Goal: Task Accomplishment & Management: Use online tool/utility

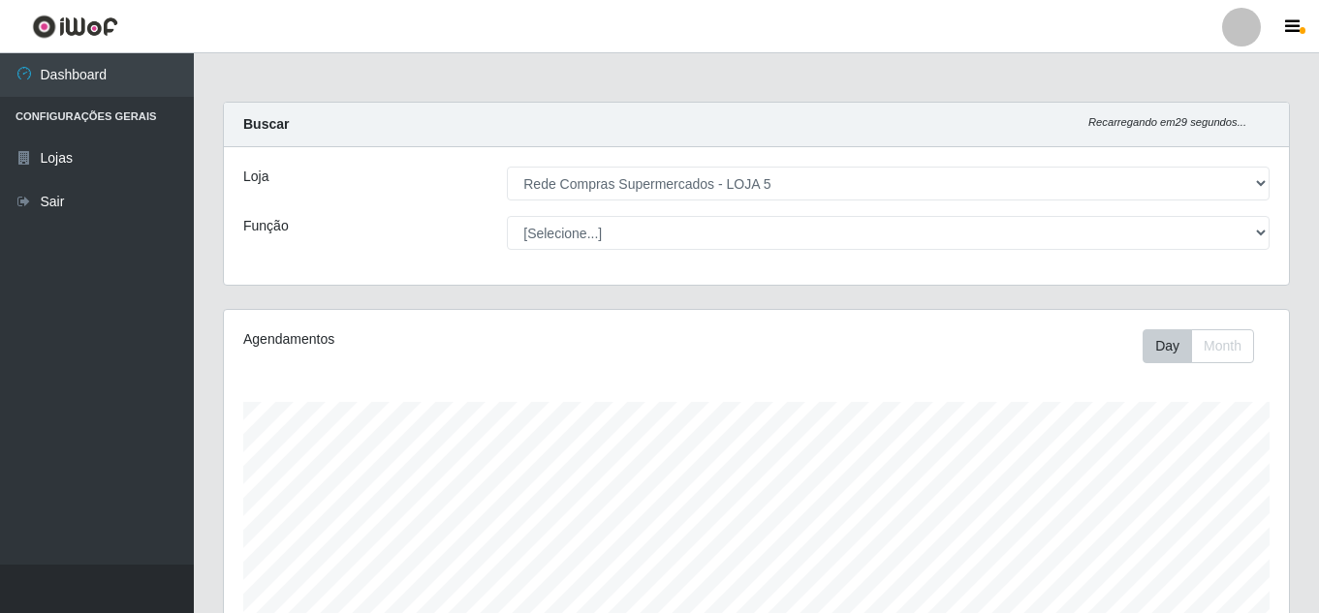
select select "397"
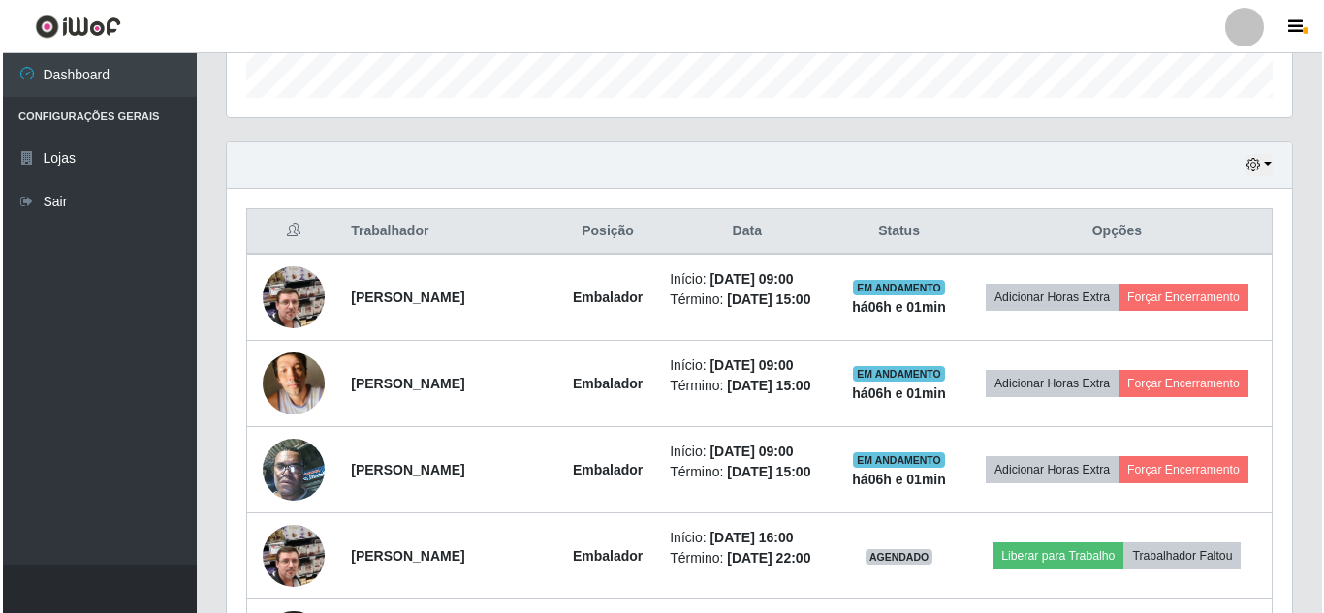
scroll to position [402, 1065]
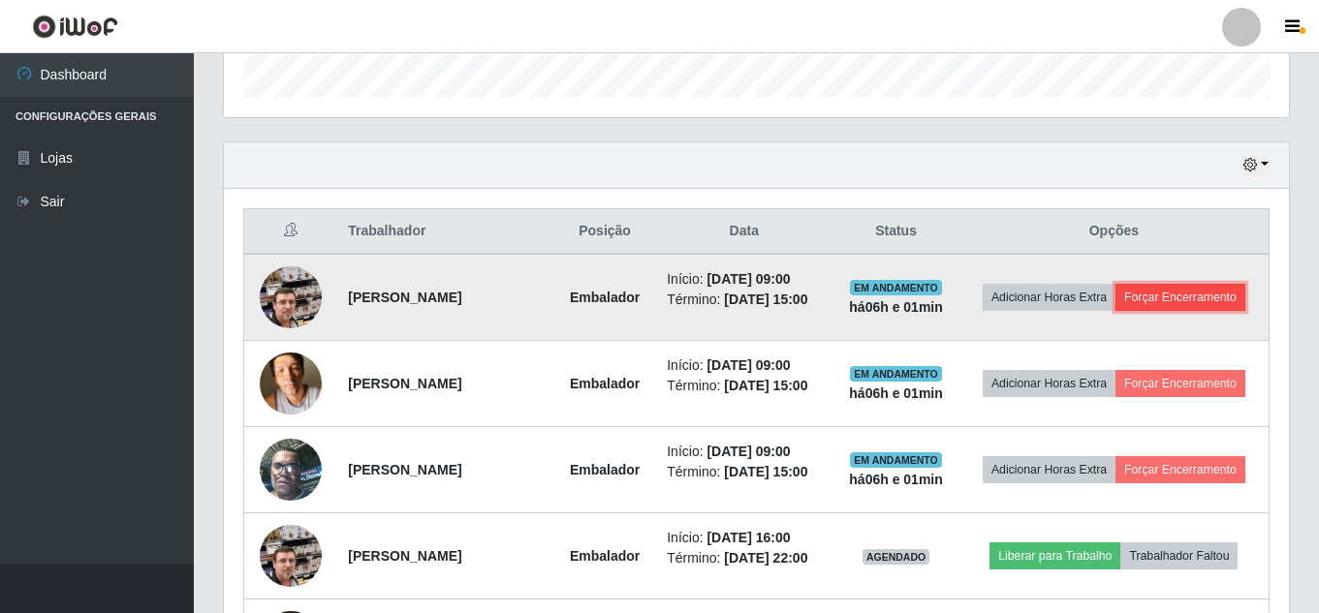
click at [1115, 311] on button "Forçar Encerramento" at bounding box center [1180, 297] width 130 height 27
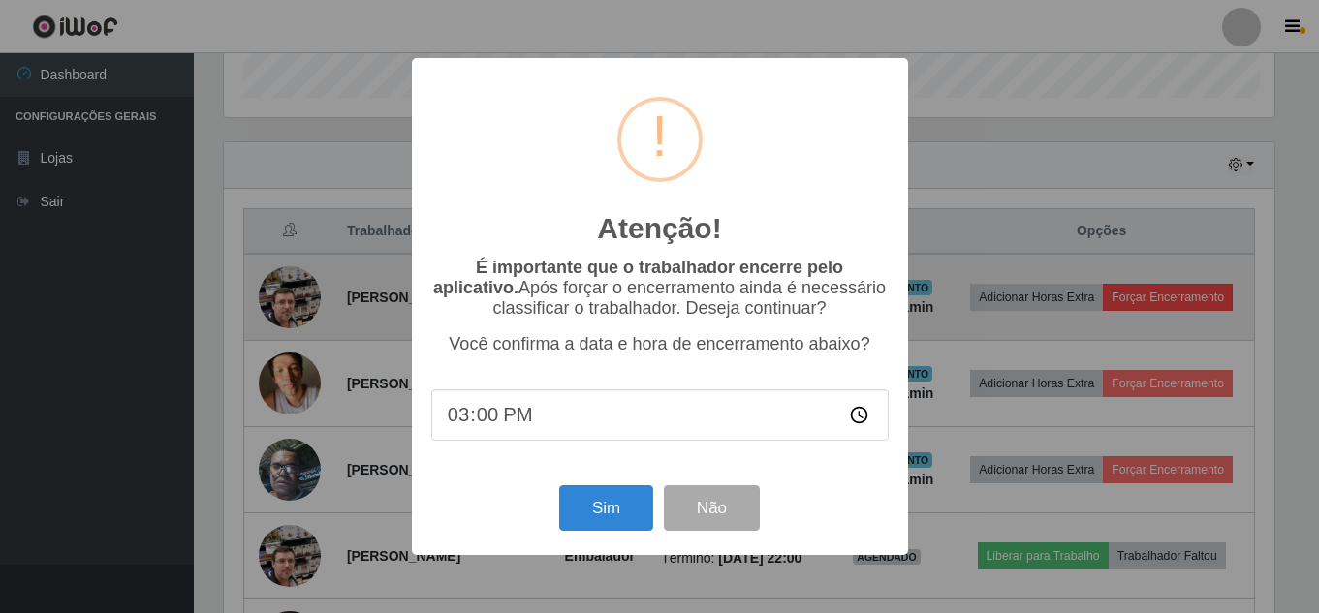
scroll to position [402, 1055]
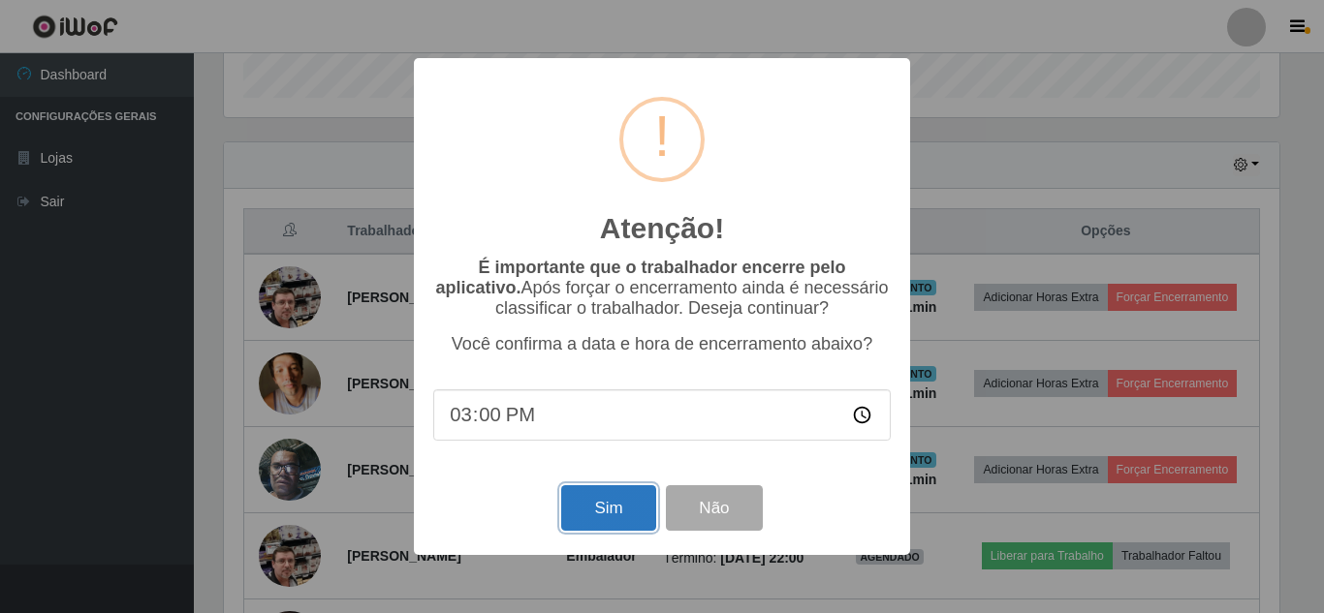
click at [568, 507] on button "Sim" at bounding box center [608, 508] width 94 height 46
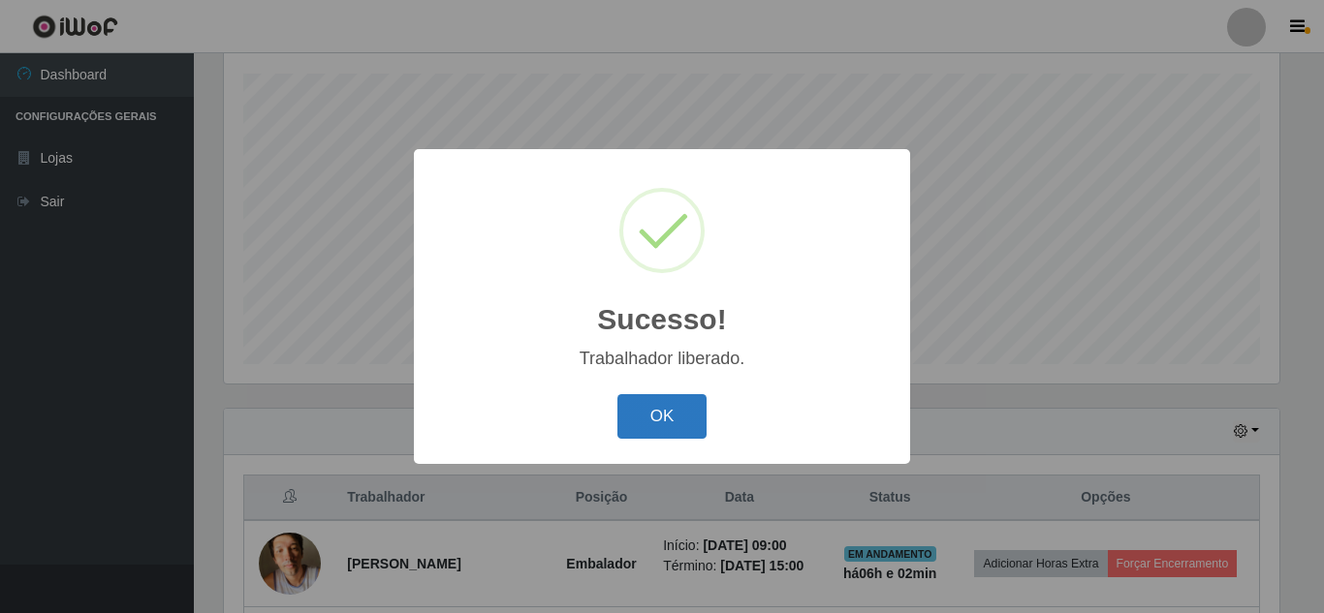
click at [677, 415] on button "OK" at bounding box center [662, 417] width 90 height 46
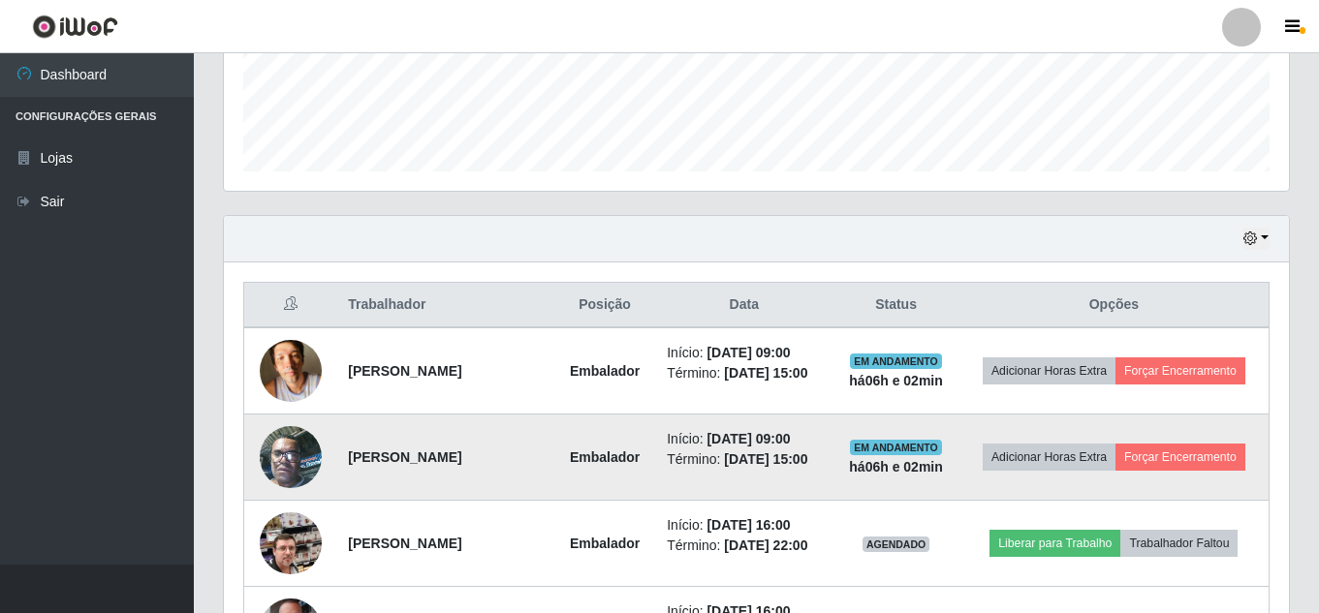
scroll to position [619, 0]
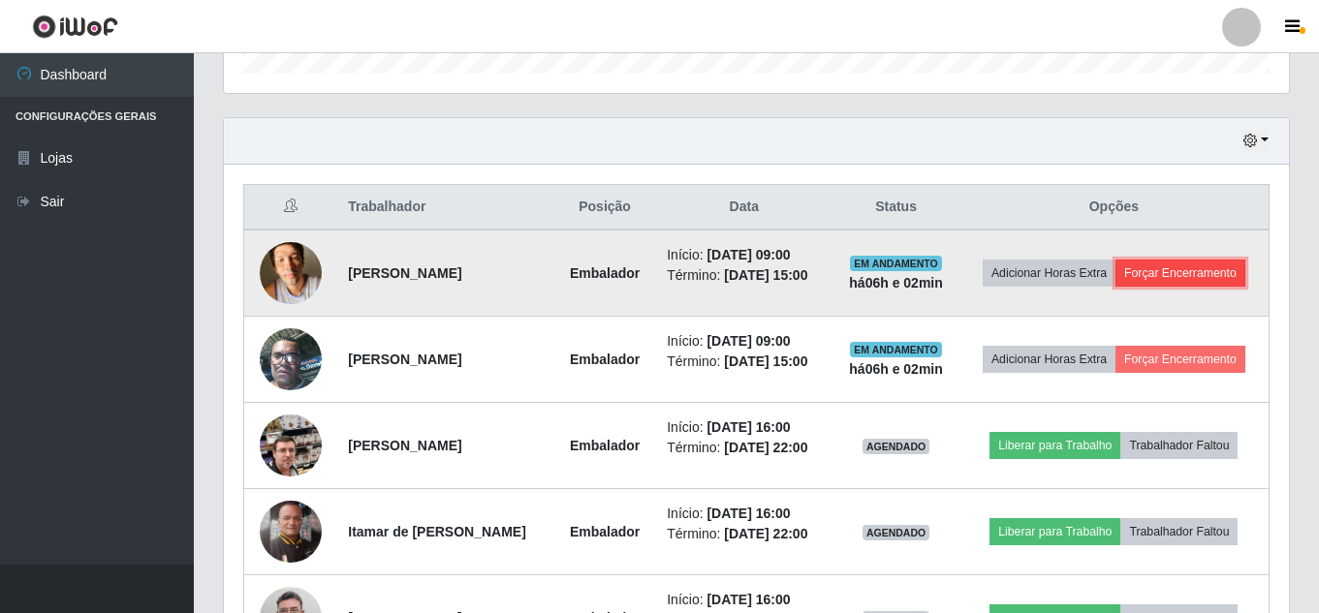
click at [1146, 287] on button "Forçar Encerramento" at bounding box center [1180, 273] width 130 height 27
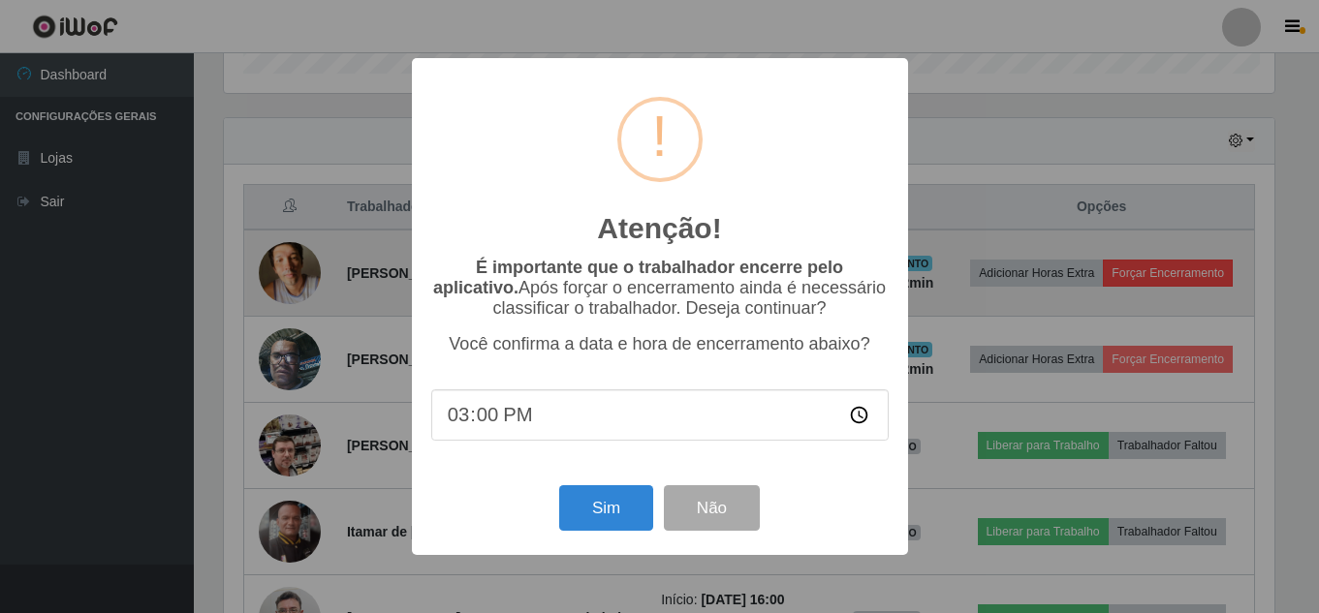
scroll to position [402, 1055]
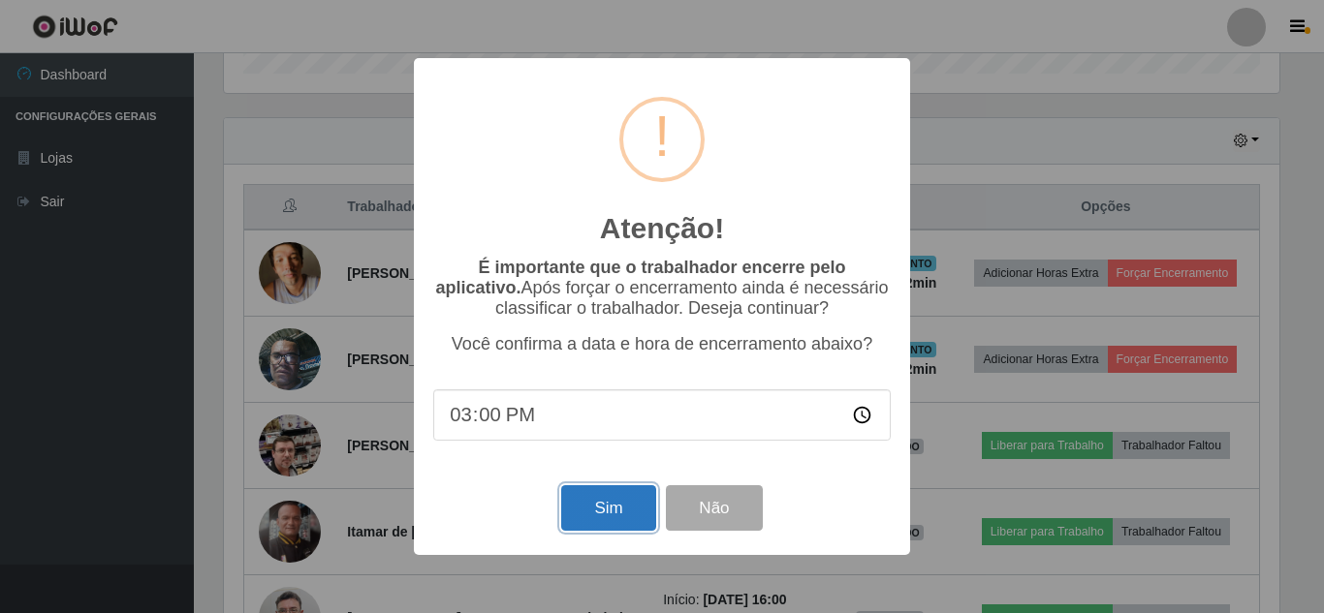
click at [599, 509] on button "Sim" at bounding box center [608, 508] width 94 height 46
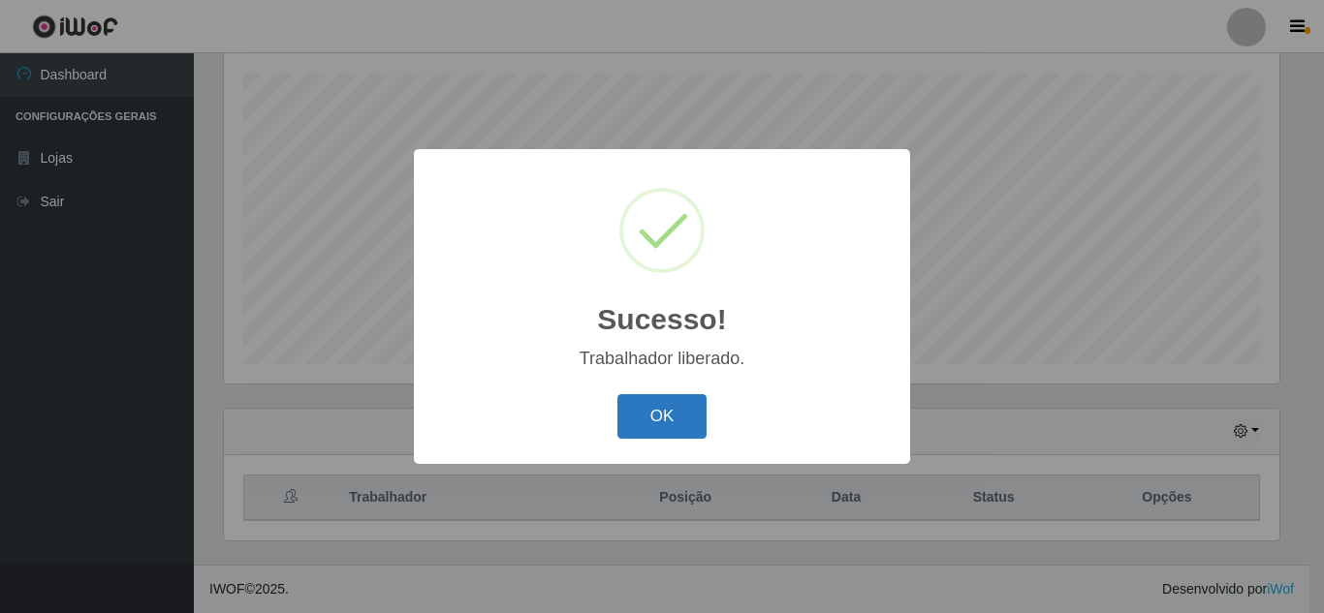
click at [664, 429] on button "OK" at bounding box center [662, 417] width 90 height 46
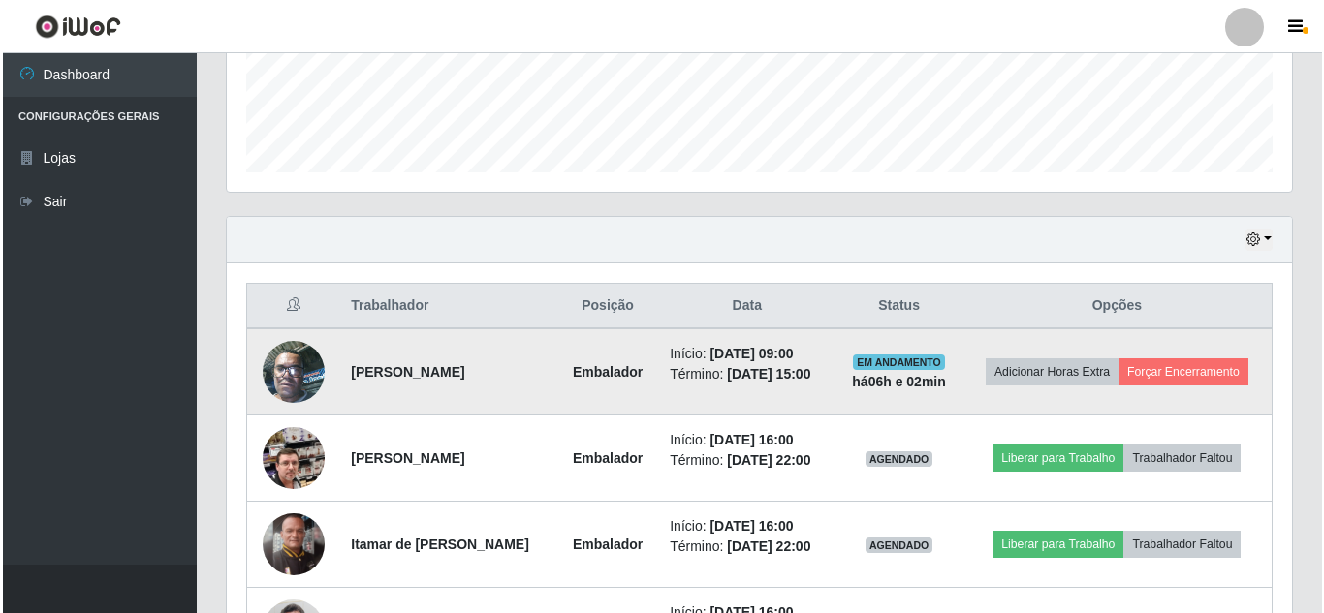
scroll to position [522, 0]
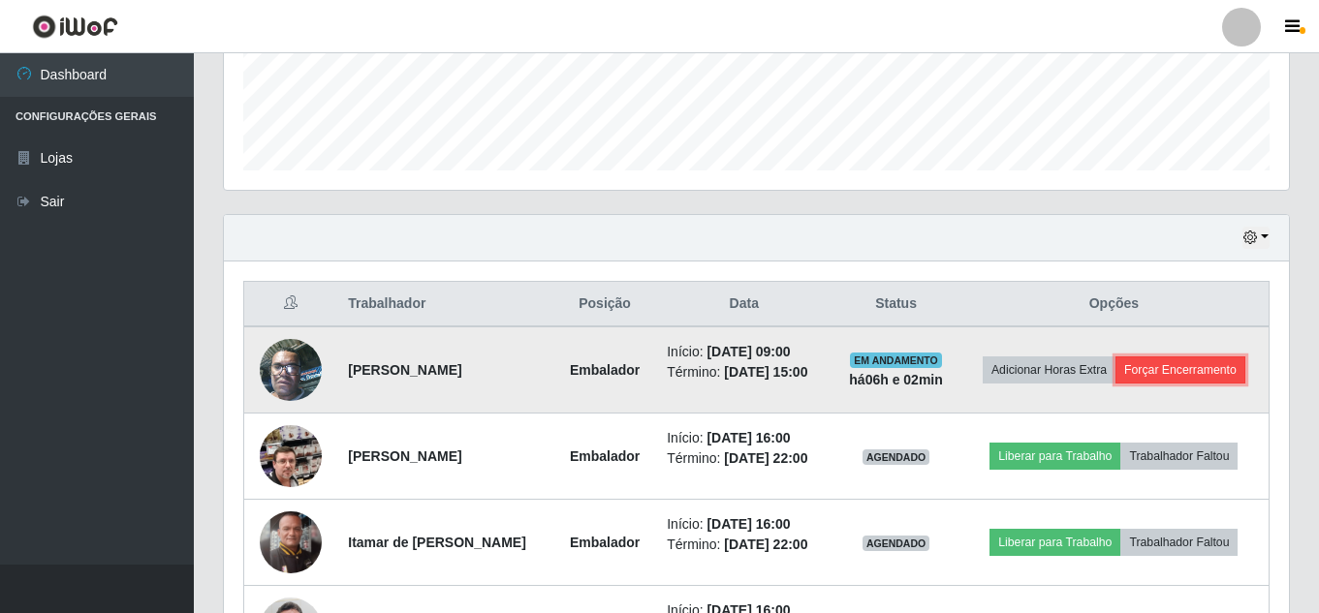
click at [1163, 379] on button "Forçar Encerramento" at bounding box center [1180, 370] width 130 height 27
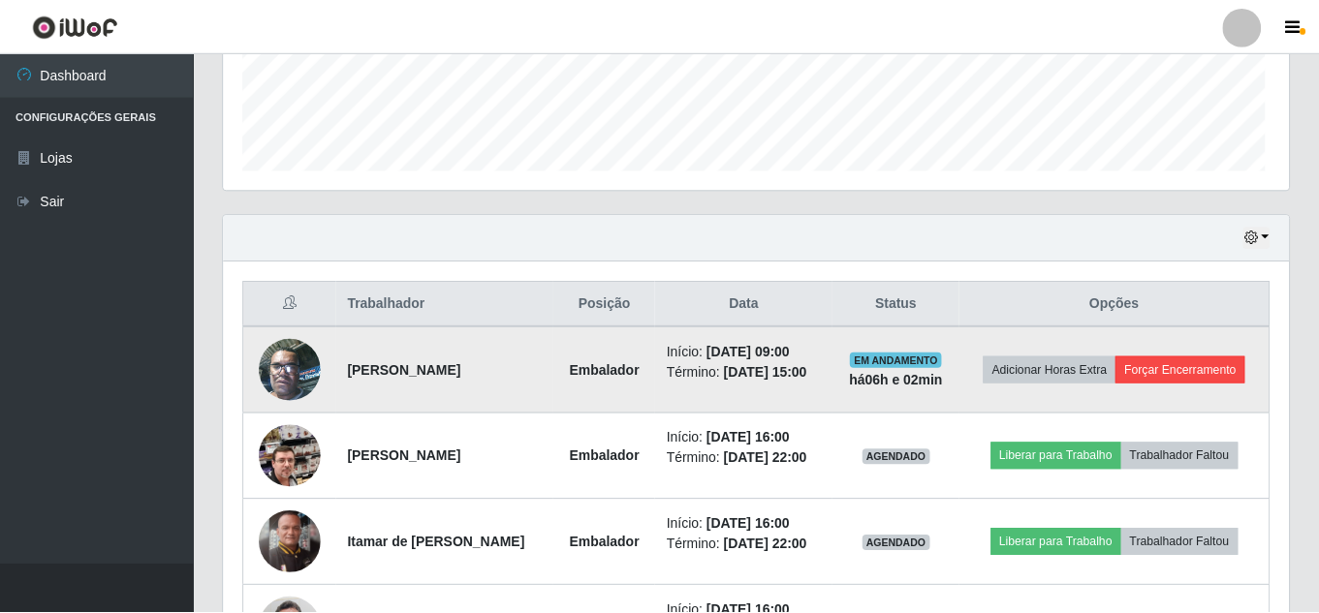
scroll to position [402, 1055]
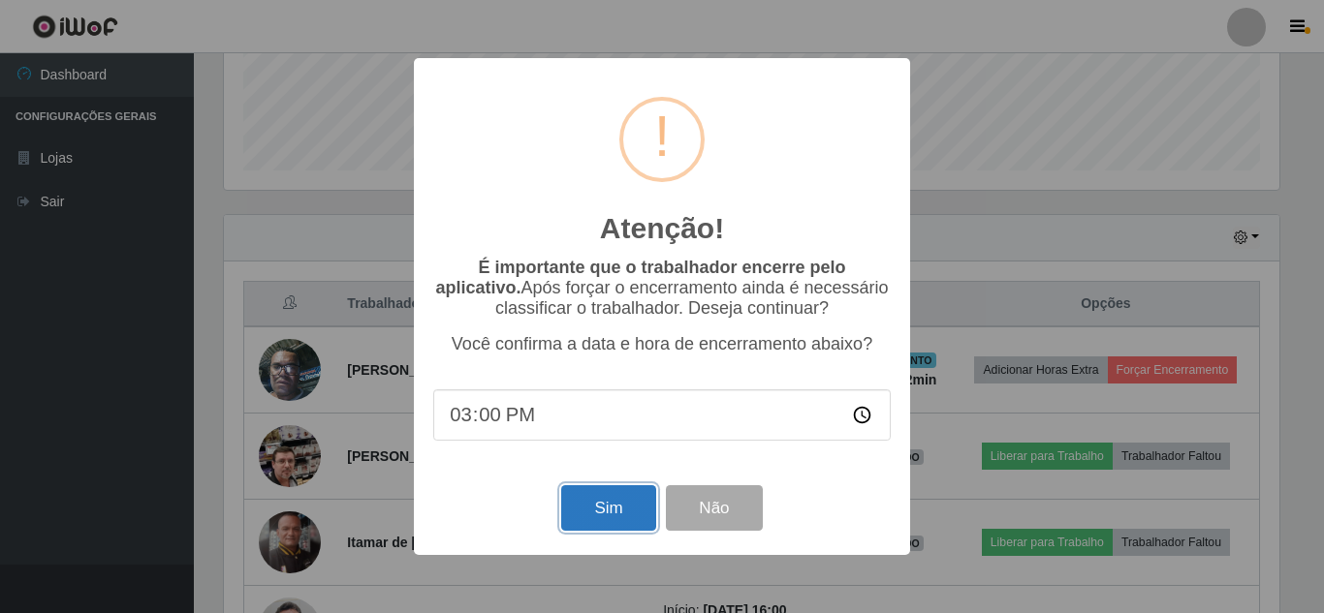
click at [585, 505] on button "Sim" at bounding box center [608, 508] width 94 height 46
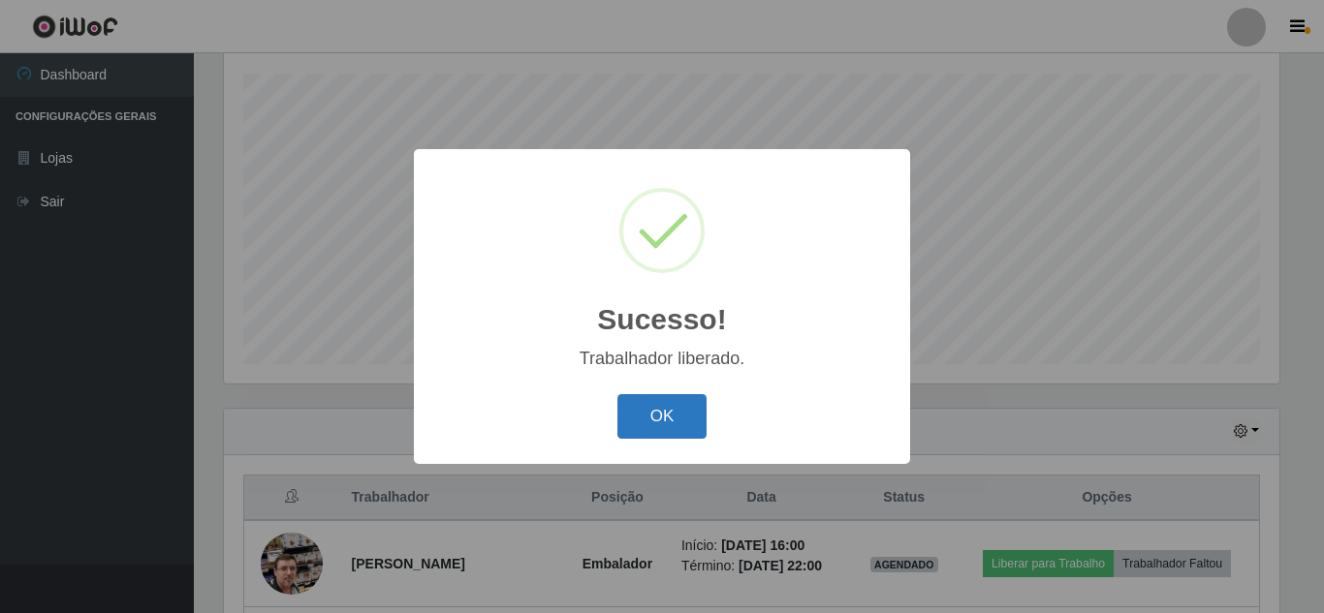
click at [700, 423] on button "OK" at bounding box center [662, 417] width 90 height 46
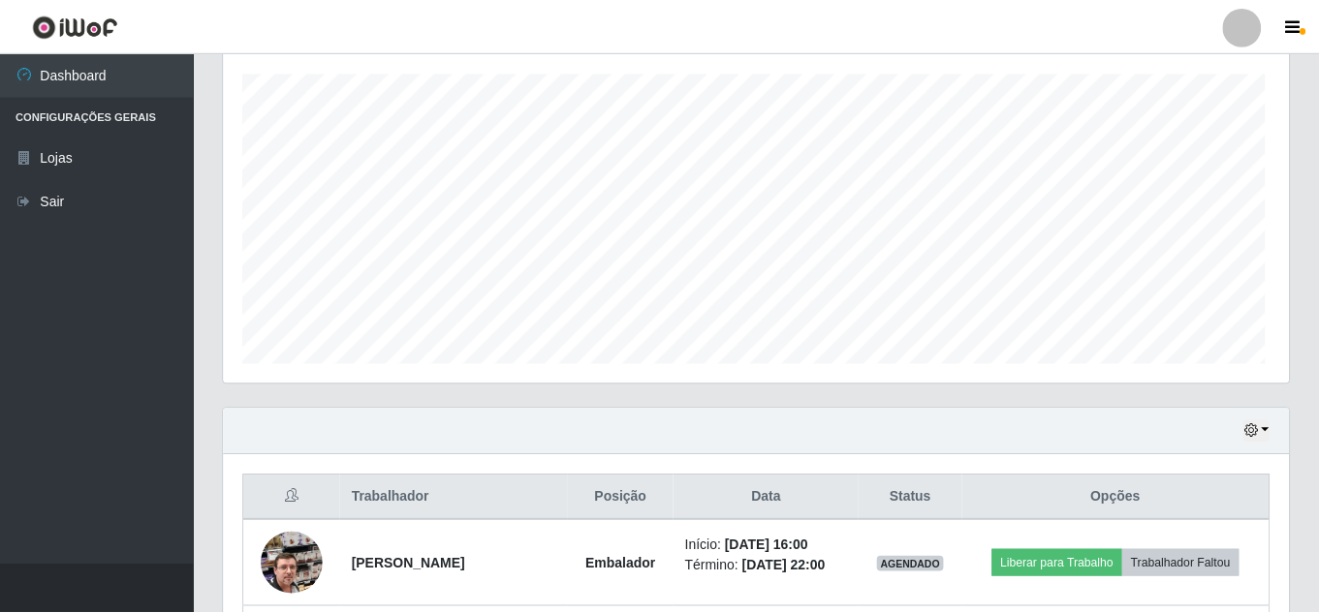
scroll to position [0, 0]
